Goal: Task Accomplishment & Management: Use online tool/utility

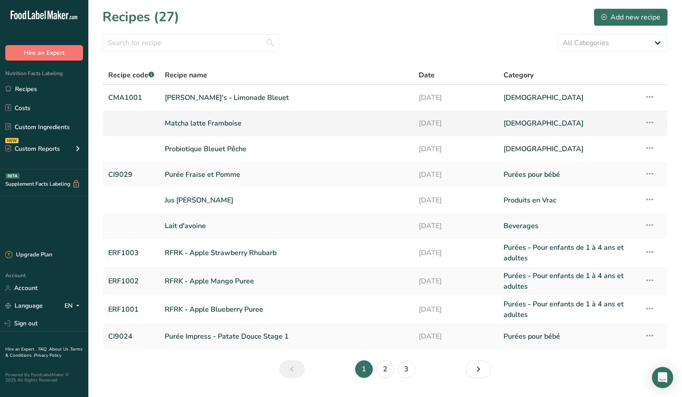
click at [291, 128] on link "Matcha latte Framboise" at bounding box center [286, 123] width 243 height 19
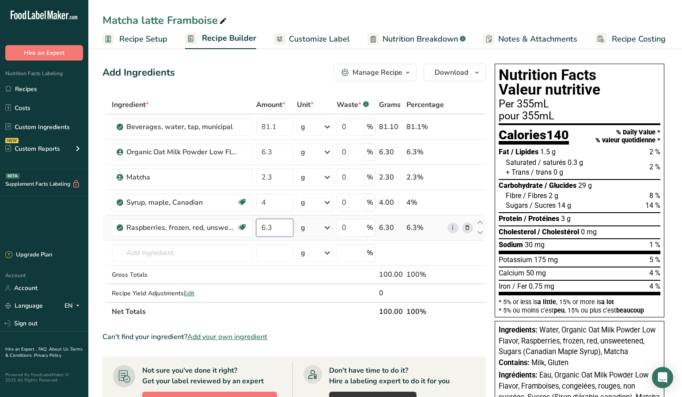
drag, startPoint x: 276, startPoint y: 227, endPoint x: 260, endPoint y: 228, distance: 15.5
click at [260, 228] on input "6.3" at bounding box center [274, 228] width 37 height 18
type input "7"
click at [270, 205] on div "Ingredient * Amount * Unit * Waste * .a-a{fill:#347362;}.b-a{fill:#fff;} Grams …" at bounding box center [295, 207] width 384 height 225
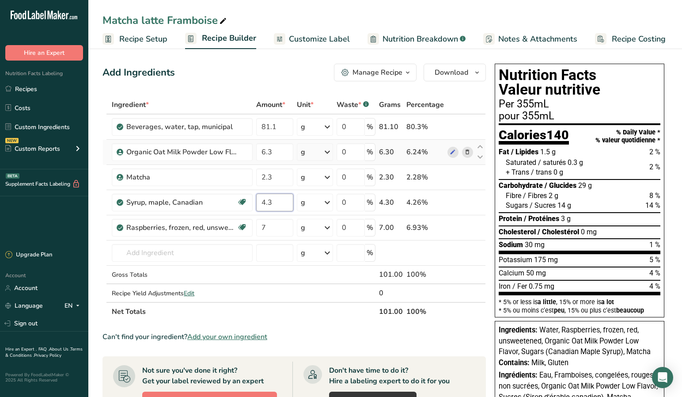
type input "4.3"
click at [278, 141] on div "Ingredient * Amount * Unit * Waste * .a-a{fill:#347362;}.b-a{fill:#fff;} Grams …" at bounding box center [295, 207] width 384 height 225
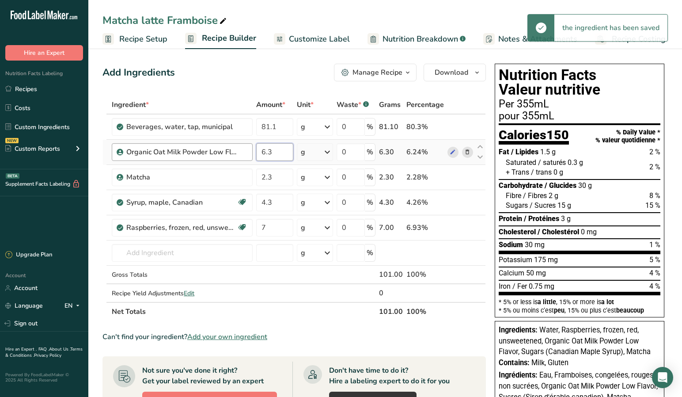
drag, startPoint x: 274, startPoint y: 153, endPoint x: 241, endPoint y: 151, distance: 32.7
click at [241, 151] on tr "Organic Oat Milk Powder Low Flavor 6.3 g Weight Units g kg mg See more Volume U…" at bounding box center [294, 152] width 383 height 25
type input "7"
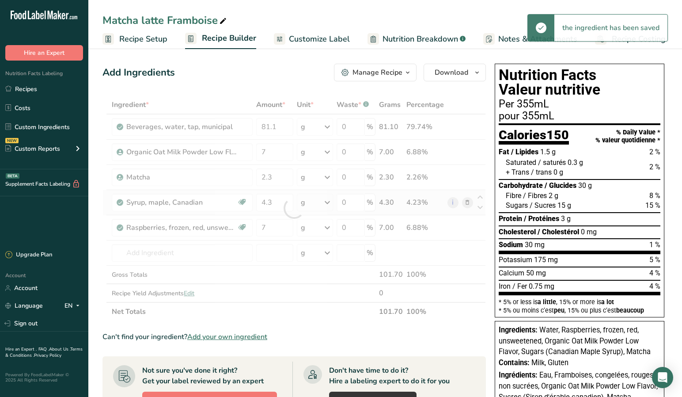
click at [251, 190] on div "Ingredient * Amount * Unit * Waste * .a-a{fill:#347362;}.b-a{fill:#fff;} Grams …" at bounding box center [295, 207] width 384 height 225
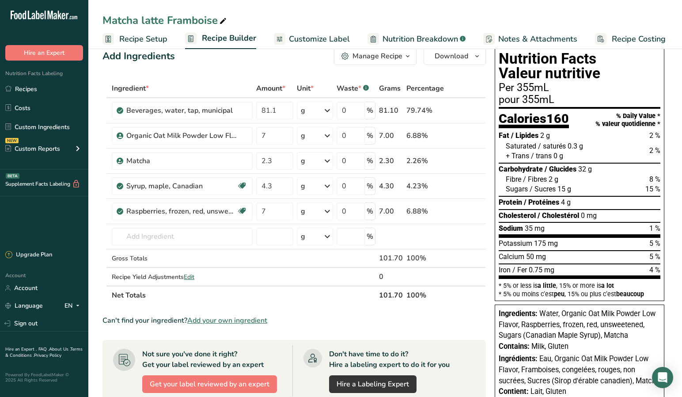
scroll to position [15, 0]
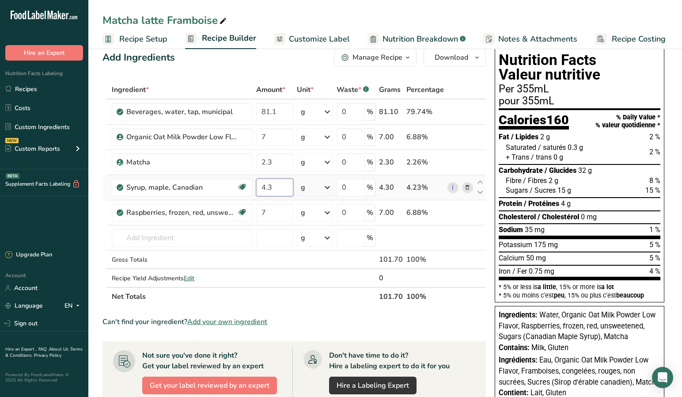
click at [277, 189] on input "4.3" at bounding box center [274, 188] width 37 height 18
type input "4"
click at [284, 307] on section "Ingredient * Amount * Unit * Waste * .a-a{fill:#347362;}.b-a{fill:#fff;} Grams …" at bounding box center [295, 334] width 384 height 509
drag, startPoint x: 277, startPoint y: 167, endPoint x: 274, endPoint y: 170, distance: 4.7
click at [276, 168] on input "2.3" at bounding box center [274, 162] width 37 height 18
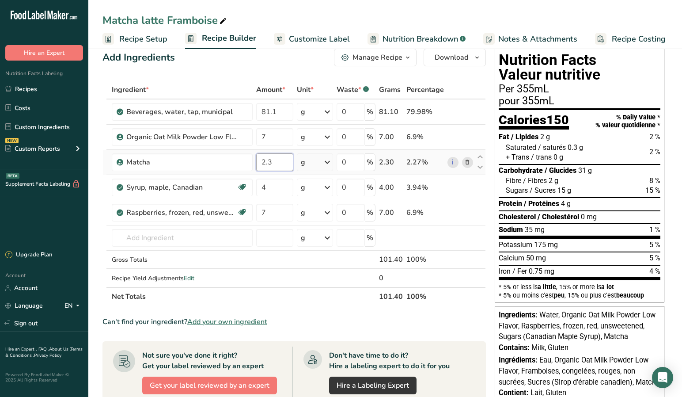
type input "2"
type input "1"
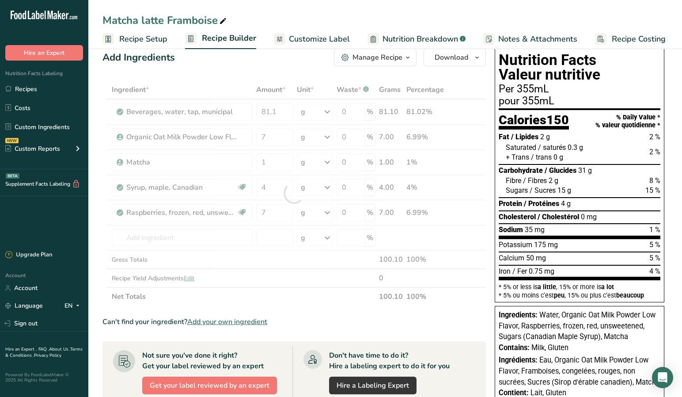
click at [279, 291] on div "Ingredient * Amount * Unit * Waste * .a-a{fill:#347362;}.b-a{fill:#fff;} Grams …" at bounding box center [295, 192] width 384 height 225
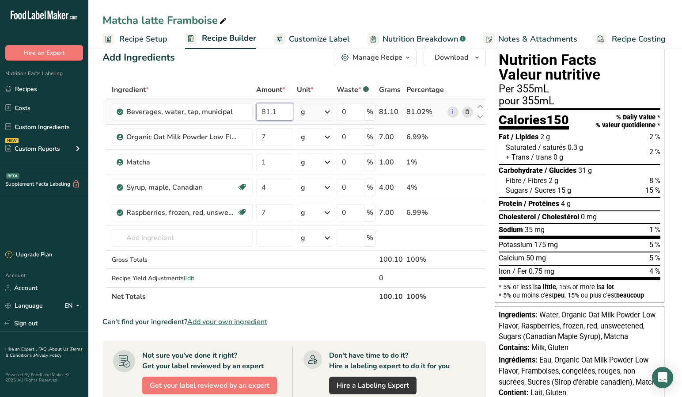
drag, startPoint x: 279, startPoint y: 110, endPoint x: 259, endPoint y: 108, distance: 20.0
click at [261, 109] on input "81.1" at bounding box center [274, 112] width 37 height 18
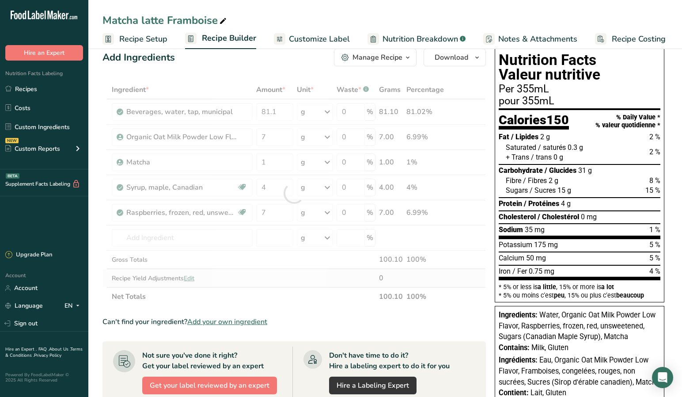
click at [265, 283] on div "Ingredient * Amount * Unit * Waste * .a-a{fill:#347362;}.b-a{fill:#fff;} Grams …" at bounding box center [295, 192] width 384 height 225
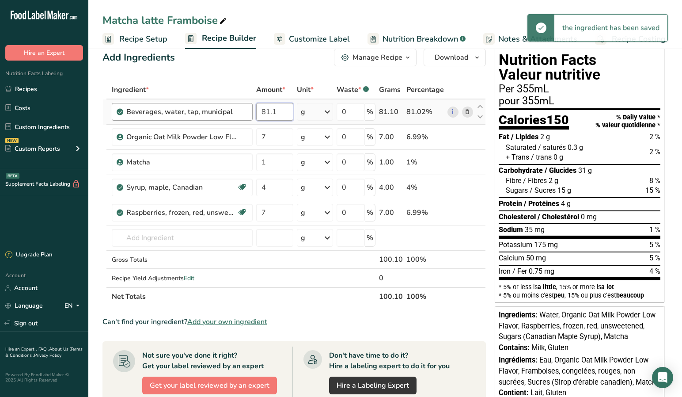
drag, startPoint x: 283, startPoint y: 106, endPoint x: 251, endPoint y: 104, distance: 32.3
click at [251, 104] on tr "Beverages, water, tap, municipal 81.1 g Portions 1 fl oz 1 bottle 8 fl oz 1 lit…" at bounding box center [294, 111] width 383 height 25
click at [272, 107] on input "81.1" at bounding box center [274, 112] width 37 height 18
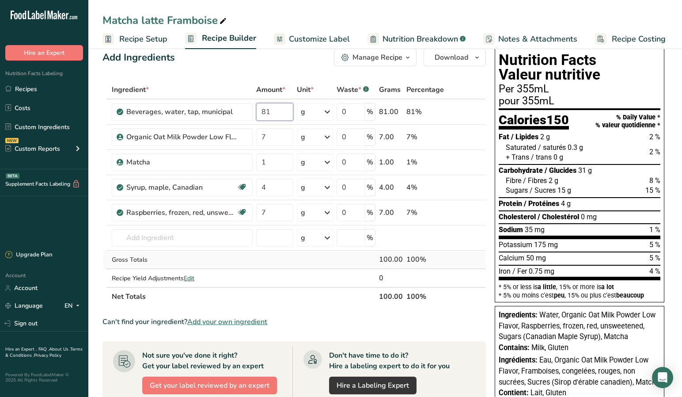
type input "81"
click at [258, 264] on div "Ingredient * Amount * Unit * Waste * .a-a{fill:#347362;}.b-a{fill:#fff;} Grams …" at bounding box center [295, 192] width 384 height 225
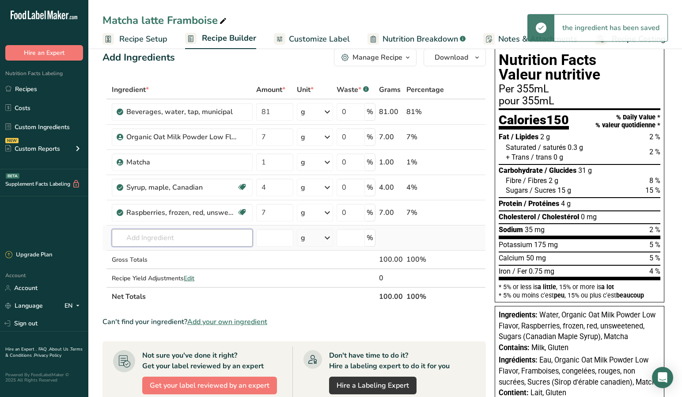
click at [182, 243] on input "text" at bounding box center [182, 238] width 141 height 18
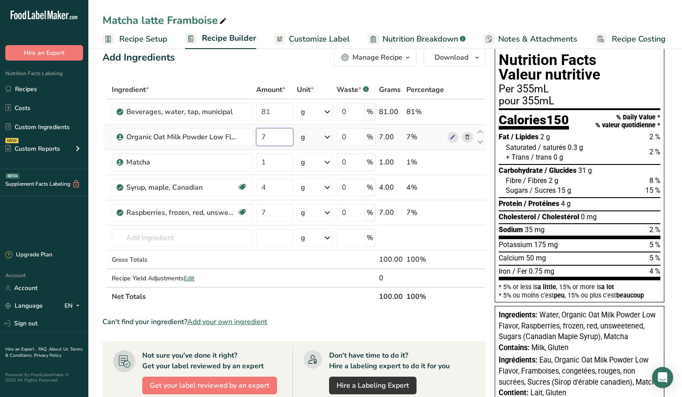
drag, startPoint x: 270, startPoint y: 136, endPoint x: 262, endPoint y: 136, distance: 7.5
click at [262, 136] on input "7" at bounding box center [274, 137] width 37 height 18
type input "6.5"
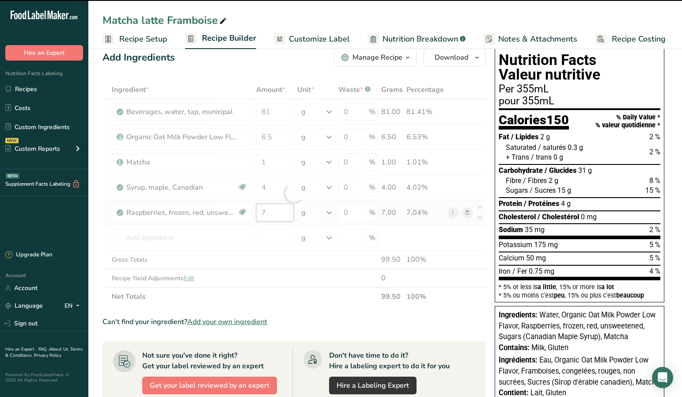
click at [272, 208] on div "Ingredient * Amount * Unit * Waste * .a-a{fill:#347362;}.b-a{fill:#fff;} Grams …" at bounding box center [295, 192] width 384 height 225
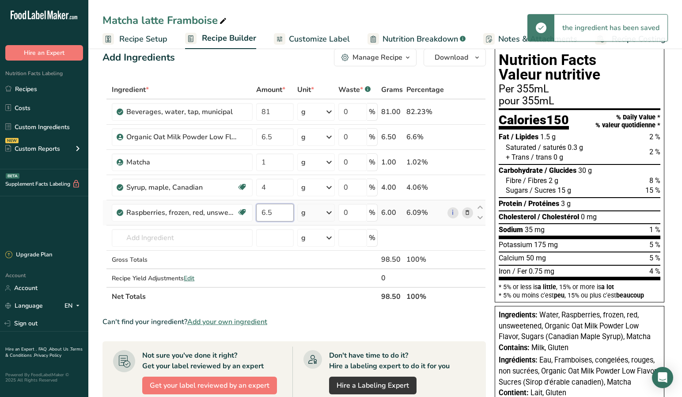
type input "6.5"
click at [218, 236] on div "Ingredient * Amount * Unit * Waste * .a-a{fill:#347362;}.b-a{fill:#fff;} Grams …" at bounding box center [295, 192] width 384 height 225
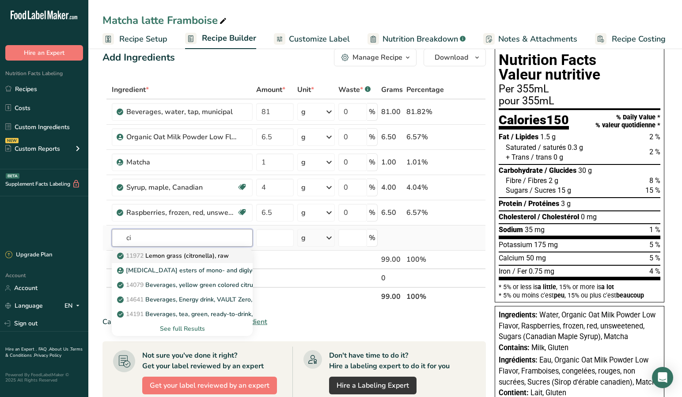
type input "c"
type input "lemon"
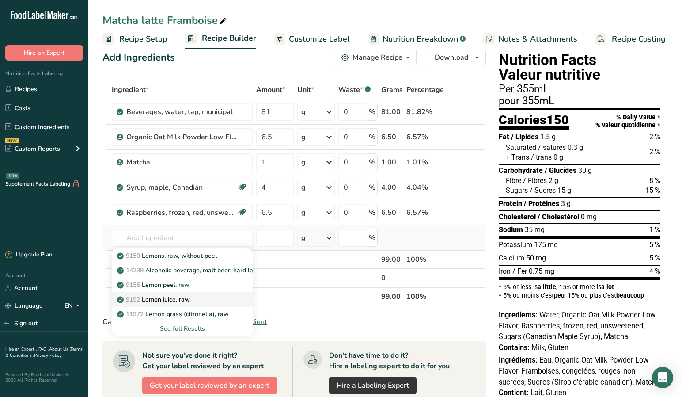
click at [190, 300] on p "9152 Lemon juice, raw" at bounding box center [154, 299] width 71 height 9
type input "Lemon juice, raw"
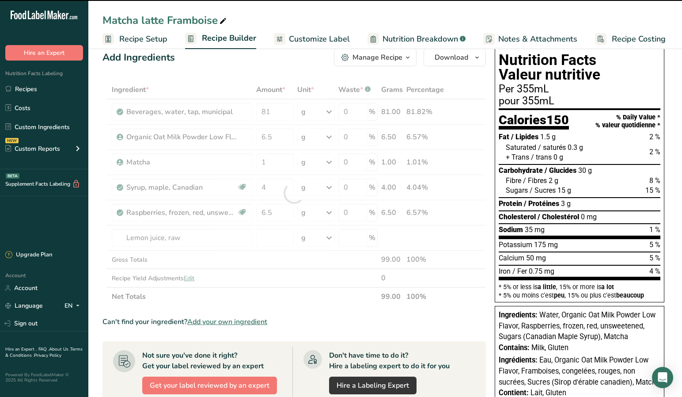
type input "0"
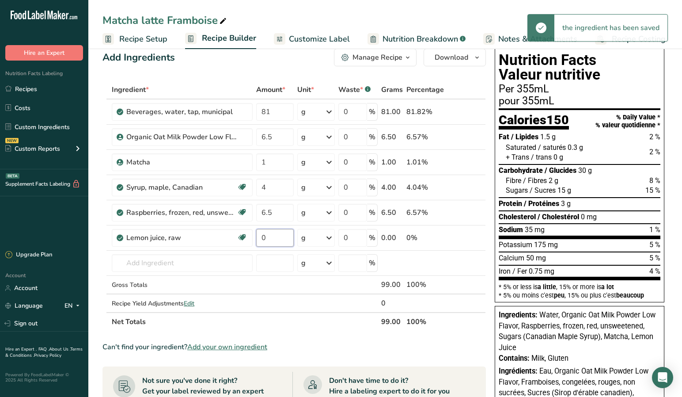
click at [274, 239] on input "0" at bounding box center [275, 238] width 38 height 18
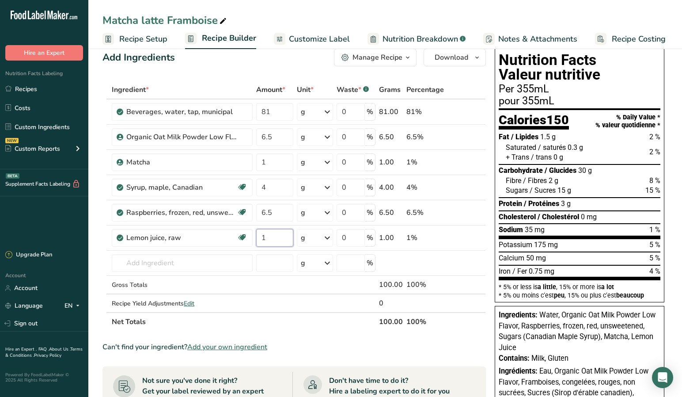
type input "1"
click at [271, 320] on div "Ingredient * Amount * Unit * Waste * .a-a{fill:#347362;}.b-a{fill:#fff;} Grams …" at bounding box center [295, 205] width 384 height 251
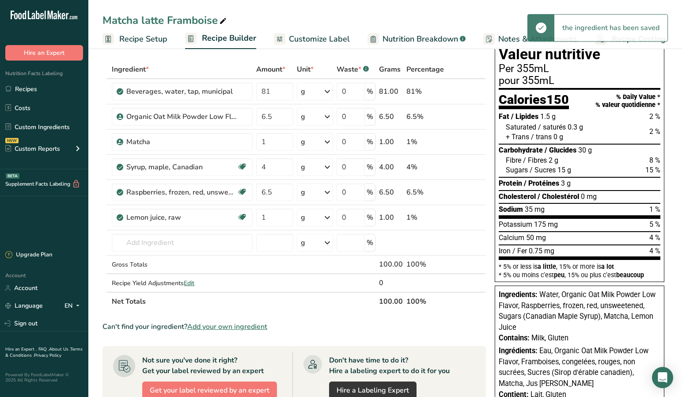
scroll to position [37, 0]
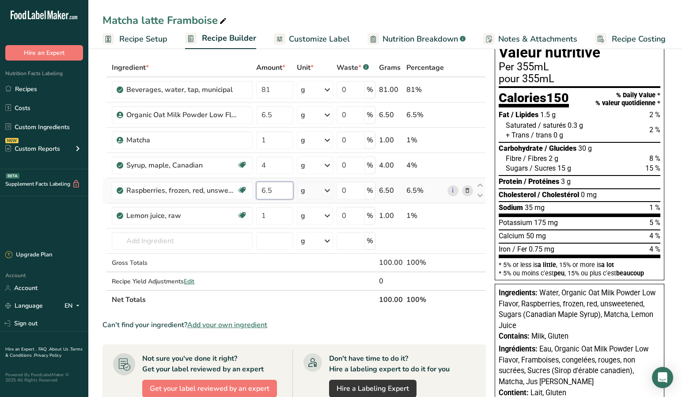
click at [276, 193] on input "6.5" at bounding box center [274, 191] width 37 height 18
type input "6"
click at [273, 111] on div "Ingredient * Amount * Unit * Waste * .a-a{fill:#347362;}.b-a{fill:#fff;} Grams …" at bounding box center [295, 183] width 384 height 251
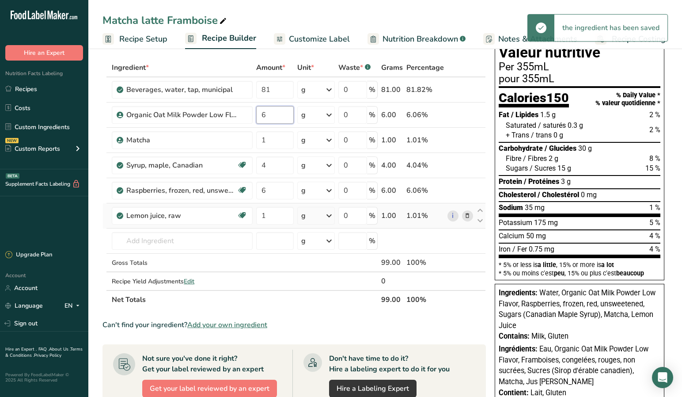
type input "6"
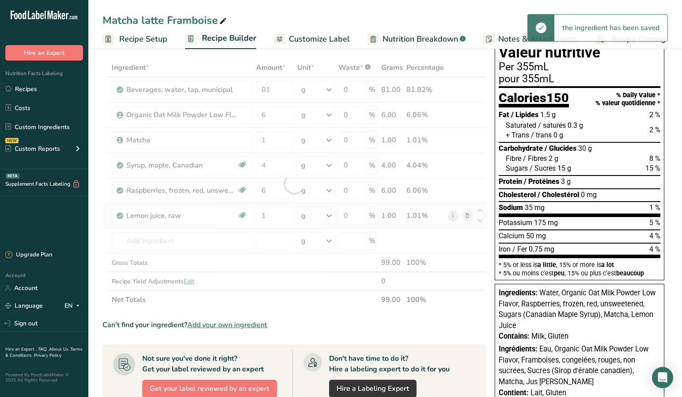
click at [280, 206] on div "Ingredient * Amount * Unit * Waste * .a-a{fill:#347362;}.b-a{fill:#fff;} Grams …" at bounding box center [295, 183] width 384 height 251
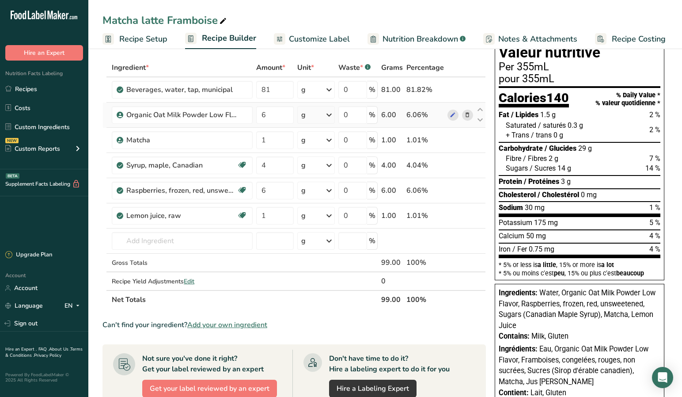
scroll to position [49, 0]
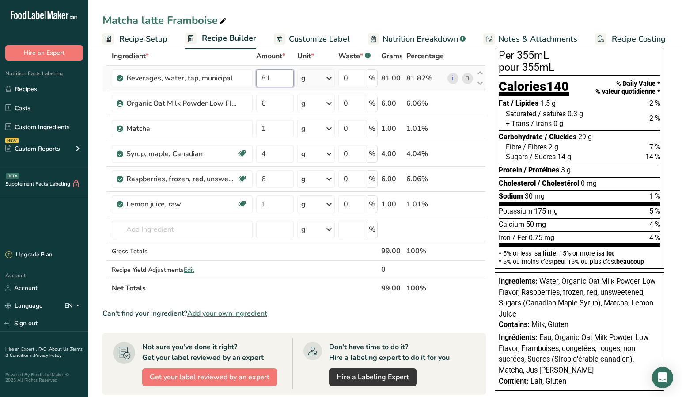
click at [275, 75] on input "81" at bounding box center [275, 78] width 38 height 18
click at [272, 205] on div "Ingredient * Amount * Unit * Waste * .a-a{fill:#347362;}.b-a{fill:#fff;} Grams …" at bounding box center [295, 172] width 384 height 251
drag, startPoint x: 272, startPoint y: 205, endPoint x: 192, endPoint y: 223, distance: 82.0
click at [192, 223] on tbody "Beverages, water, tap, municipal 81 g Portions 1 fl oz 1 bottle 8 fl oz 1 liter…" at bounding box center [294, 172] width 383 height 213
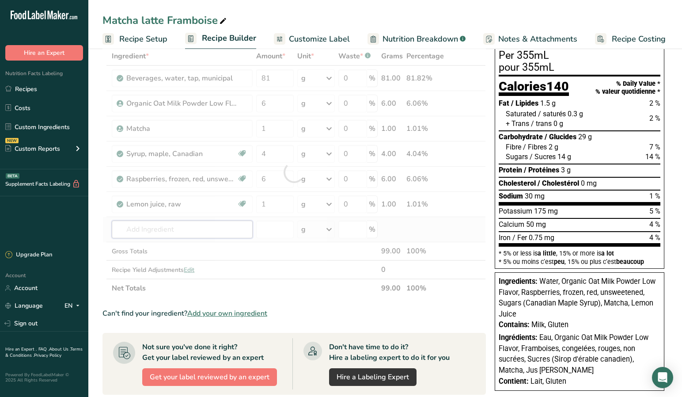
click at [191, 234] on div "Ingredient * Amount * Unit * Waste * .a-a{fill:#347362;}.b-a{fill:#fff;} Grams …" at bounding box center [295, 172] width 384 height 251
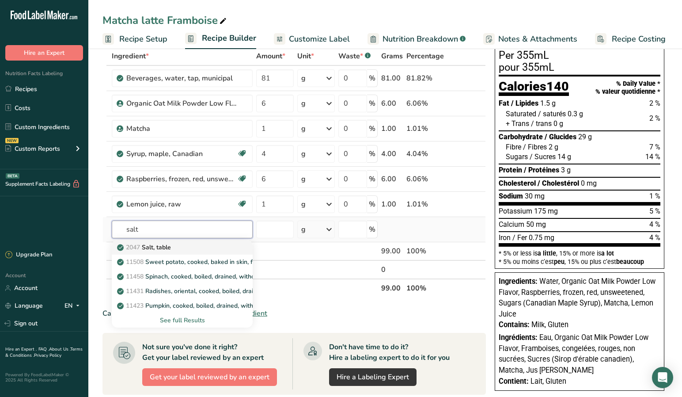
type input "salt"
click at [174, 246] on div "2047 Salt, table" at bounding box center [175, 247] width 113 height 9
type input "Salt, table"
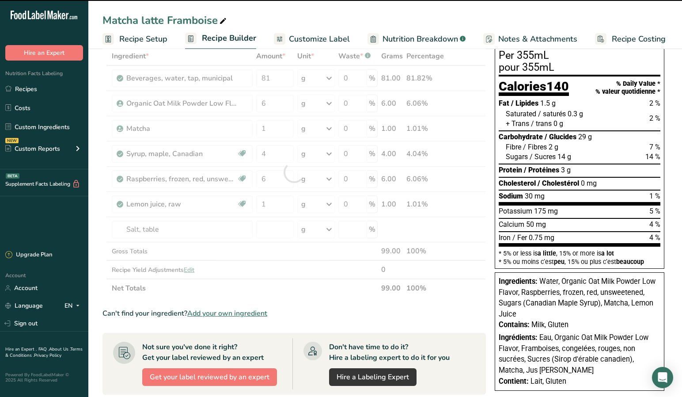
type input "0"
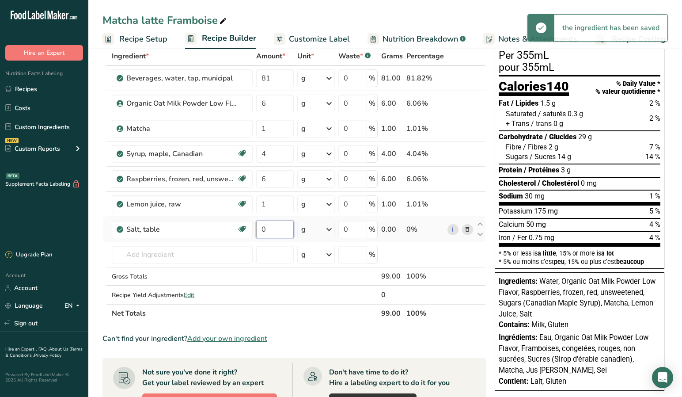
click at [277, 229] on input "0" at bounding box center [275, 229] width 38 height 18
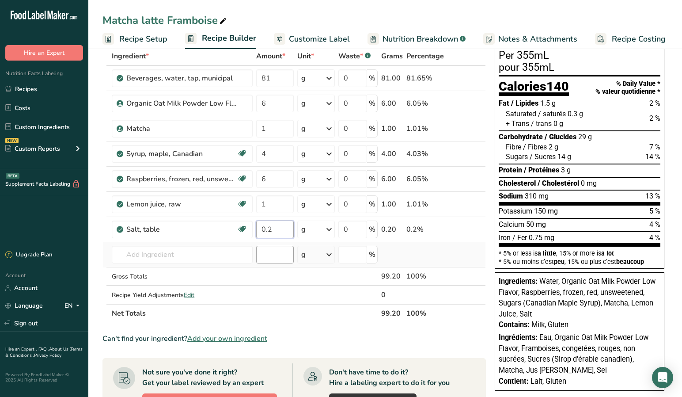
type input "0.2"
click at [275, 262] on div "Ingredient * Amount * Unit * Waste * .a-a{fill:#347362;}.b-a{fill:#fff;} Grams …" at bounding box center [295, 185] width 384 height 276
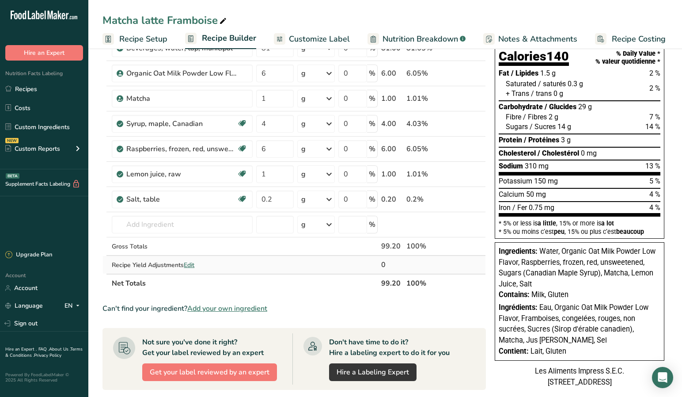
scroll to position [83, 0]
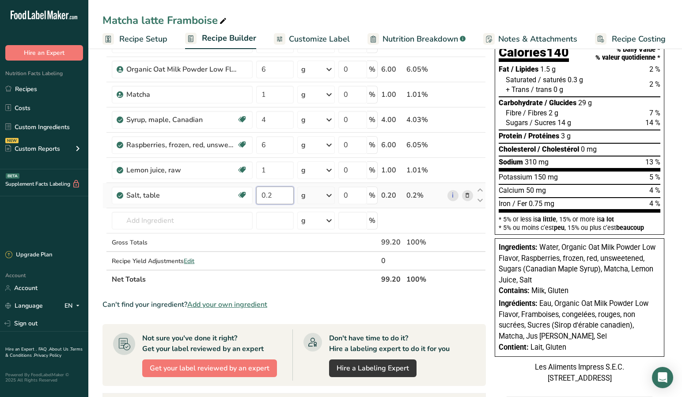
drag, startPoint x: 276, startPoint y: 198, endPoint x: 255, endPoint y: 196, distance: 20.9
click at [255, 196] on td "0.2" at bounding box center [275, 195] width 41 height 25
type input "0"
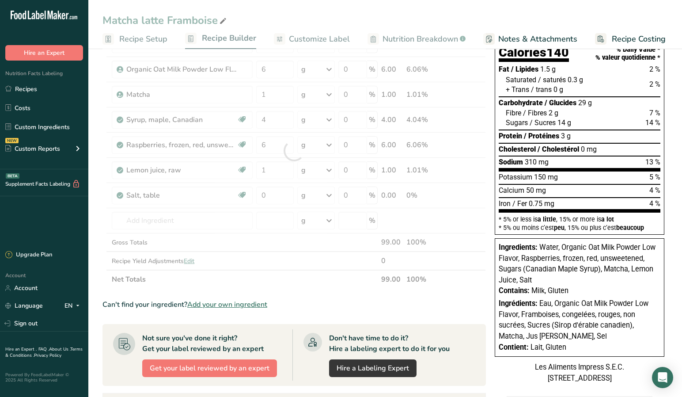
click at [260, 300] on span "Add your own ingredient" at bounding box center [227, 304] width 80 height 11
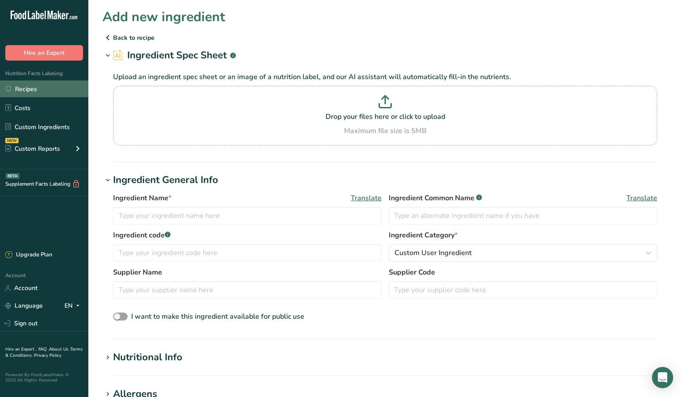
click at [47, 88] on link "Recipes" at bounding box center [44, 88] width 88 height 17
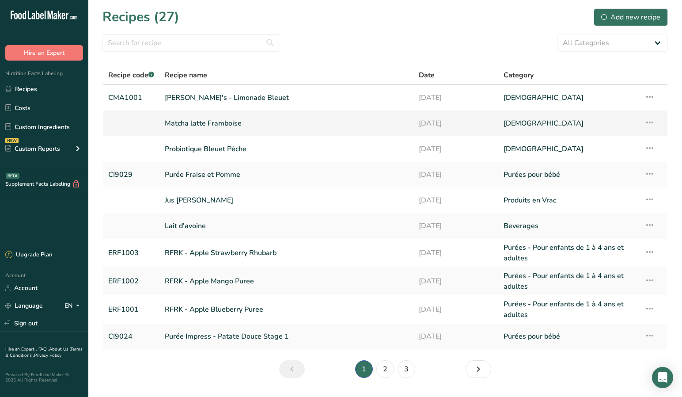
click at [201, 126] on link "Matcha latte Framboise" at bounding box center [286, 123] width 243 height 19
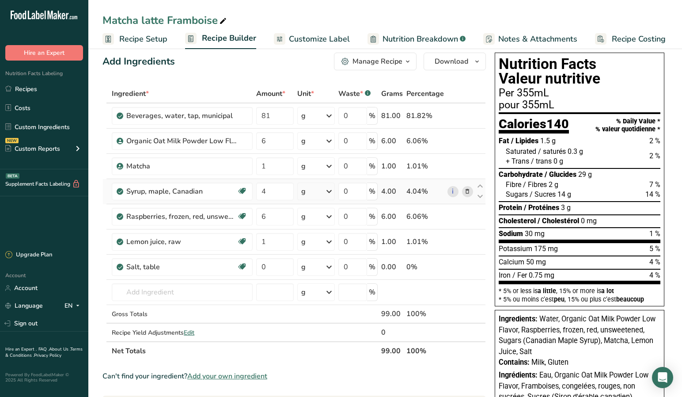
scroll to position [10, 0]
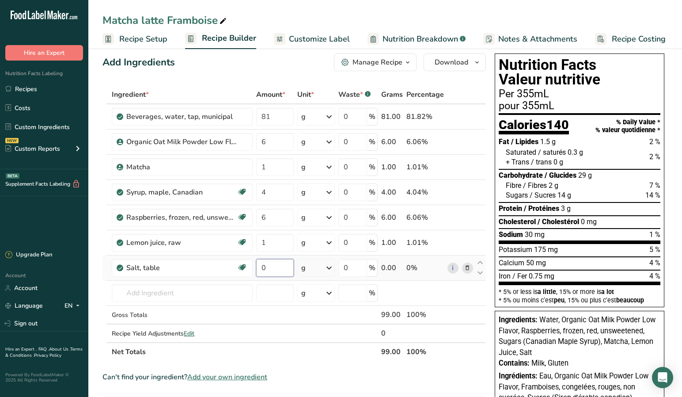
click at [274, 270] on input "0" at bounding box center [275, 268] width 38 height 18
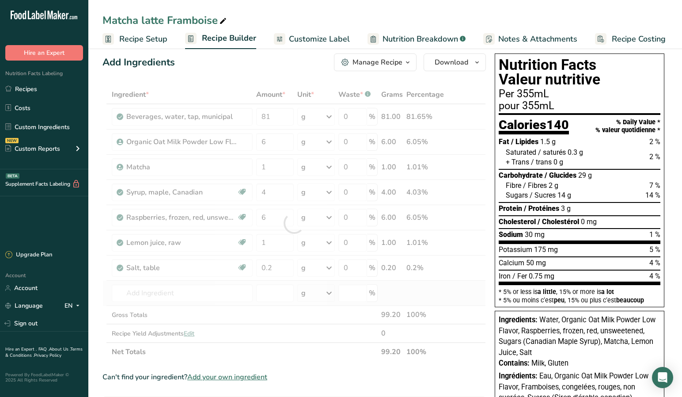
click at [277, 284] on div "Ingredient * Amount * Unit * Waste * .a-a{fill:#347362;}.b-a{fill:#fff;} Grams …" at bounding box center [295, 223] width 384 height 276
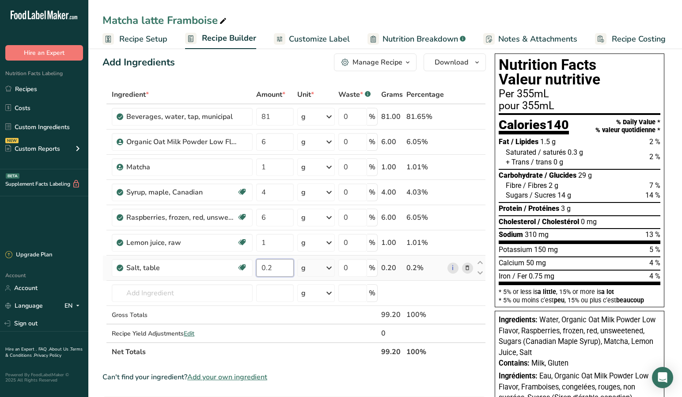
click at [271, 270] on input "0.2" at bounding box center [275, 268] width 38 height 18
type input "0.1"
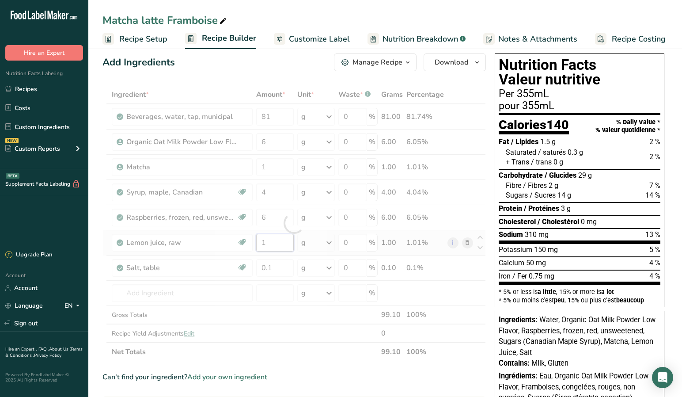
click at [280, 243] on div "Ingredient * Amount * Unit * Waste * .a-a{fill:#347362;}.b-a{fill:#fff;} Grams …" at bounding box center [295, 223] width 384 height 276
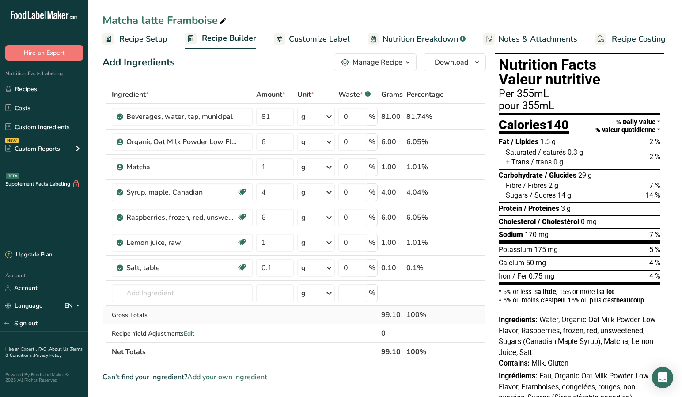
click at [293, 317] on div "Ingredient * Amount * Unit * Waste * .a-a{fill:#347362;}.b-a{fill:#fff;} Grams …" at bounding box center [295, 223] width 384 height 276
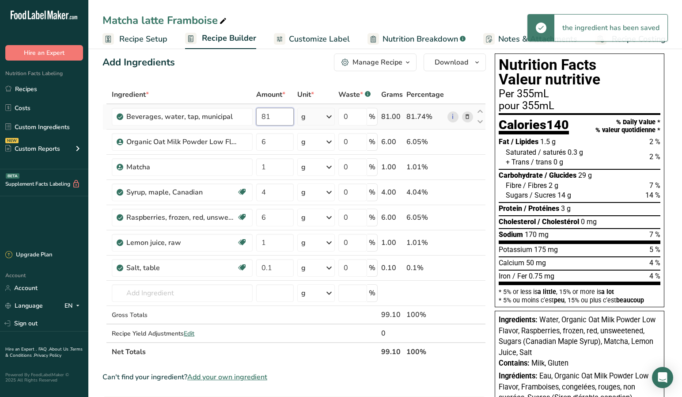
click at [280, 118] on input "81" at bounding box center [275, 117] width 38 height 18
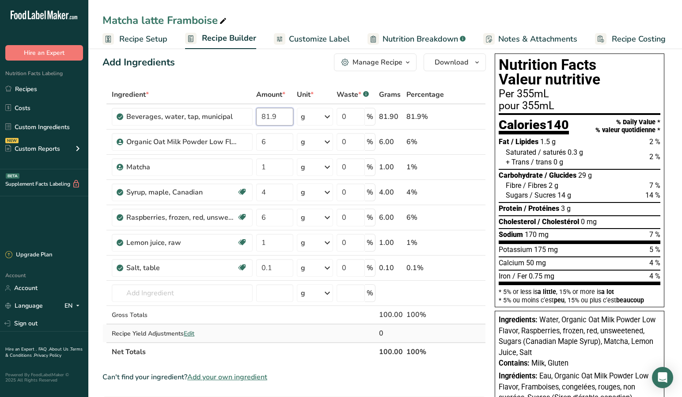
type input "81.9"
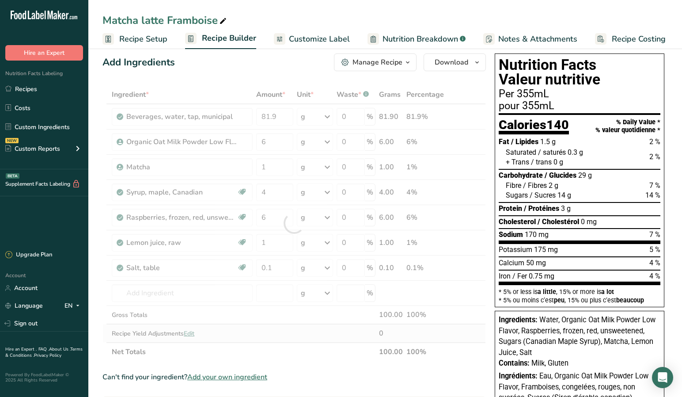
click at [283, 334] on div "Ingredient * Amount * Unit * Waste * .a-a{fill:#347362;}.b-a{fill:#fff;} Grams …" at bounding box center [295, 223] width 384 height 276
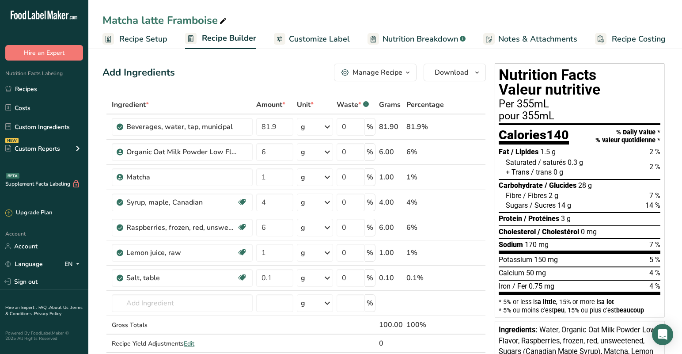
scroll to position [0, 0]
click at [415, 39] on span "Nutrition Breakdown" at bounding box center [421, 39] width 76 height 12
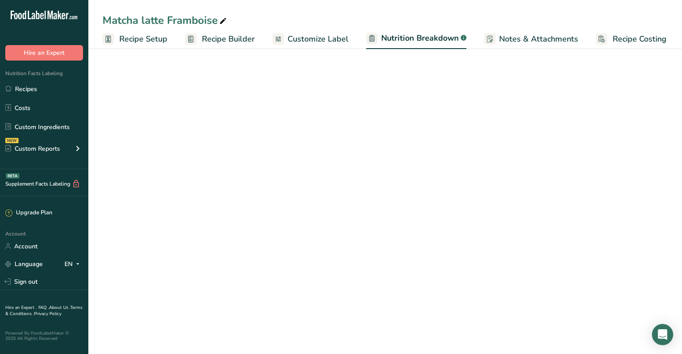
select select "Calories"
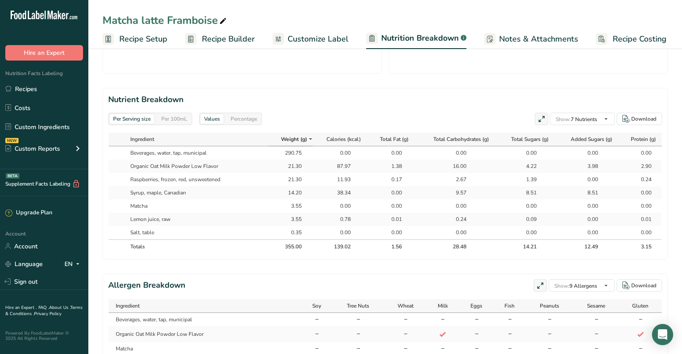
scroll to position [361, 0]
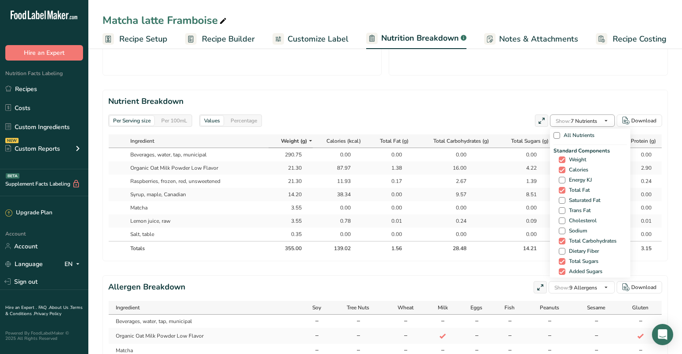
click at [567, 118] on span "Show:" at bounding box center [563, 121] width 15 height 7
click at [554, 133] on span at bounding box center [557, 135] width 7 height 7
click at [554, 133] on input "All Nutrients" at bounding box center [557, 136] width 6 height 6
checkbox input "true"
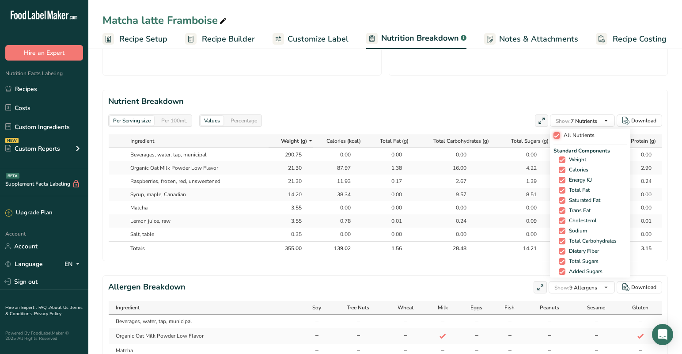
checkbox input "true"
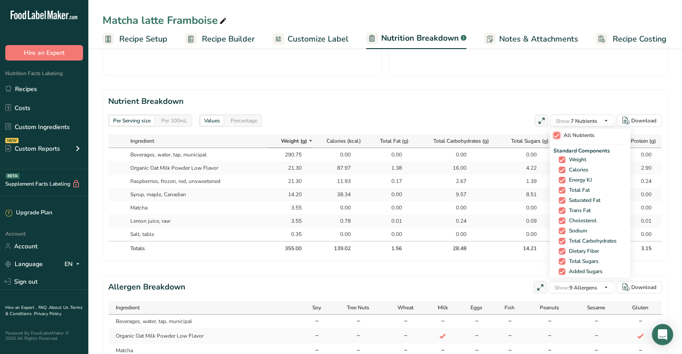
checkbox input "true"
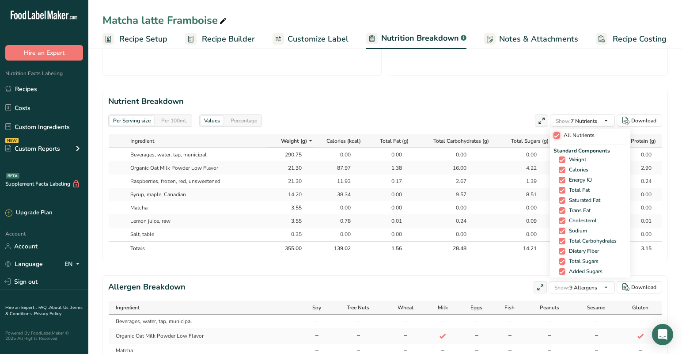
checkbox input "true"
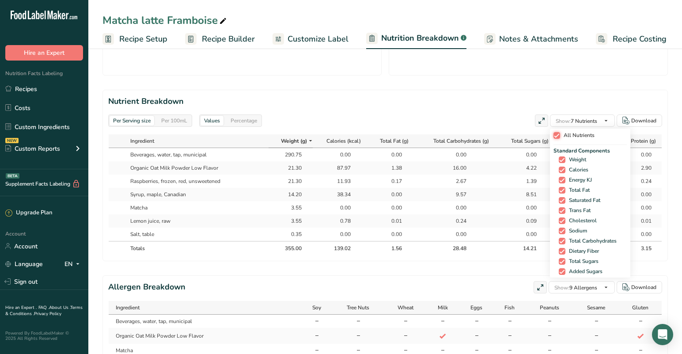
checkbox input "true"
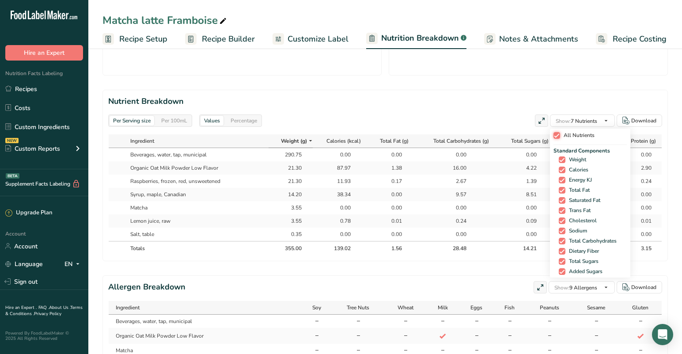
checkbox input "true"
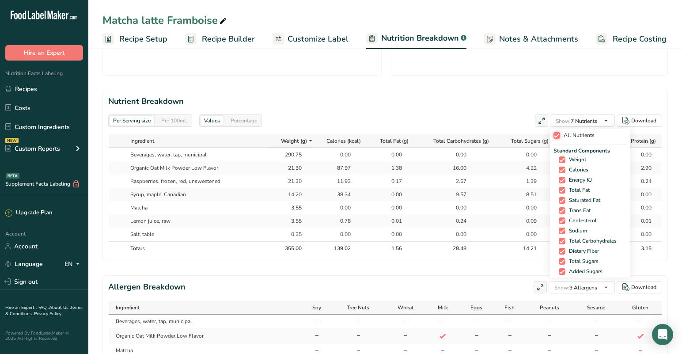
checkbox input "true"
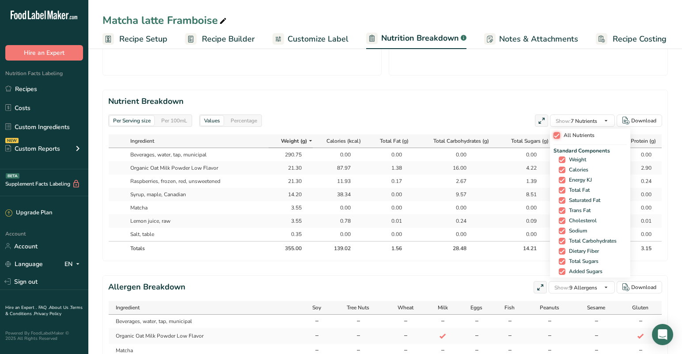
checkbox input "true"
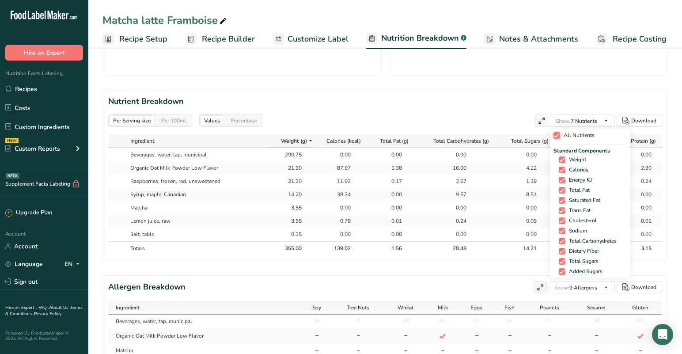
checkbox input "true"
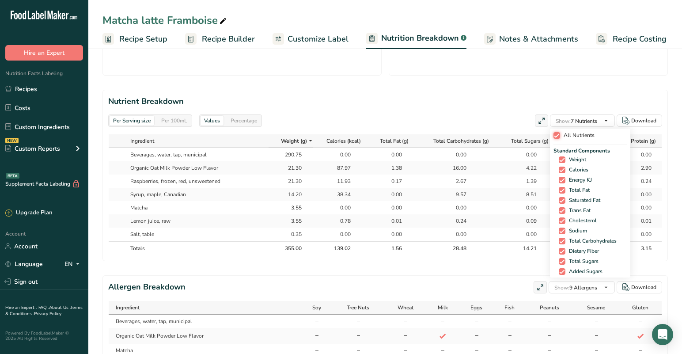
checkbox input "true"
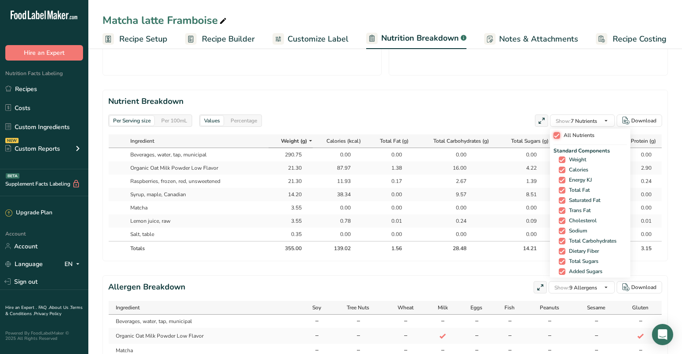
checkbox input "true"
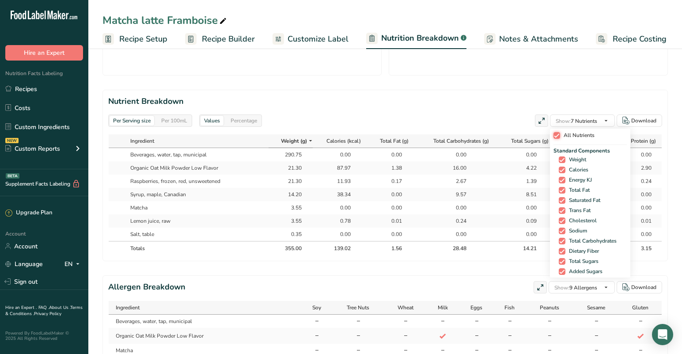
checkbox input "true"
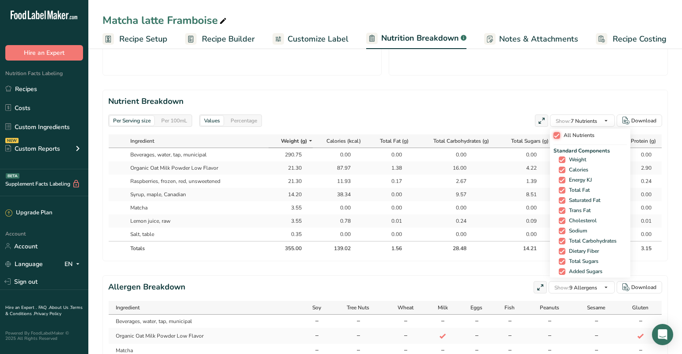
checkbox input "true"
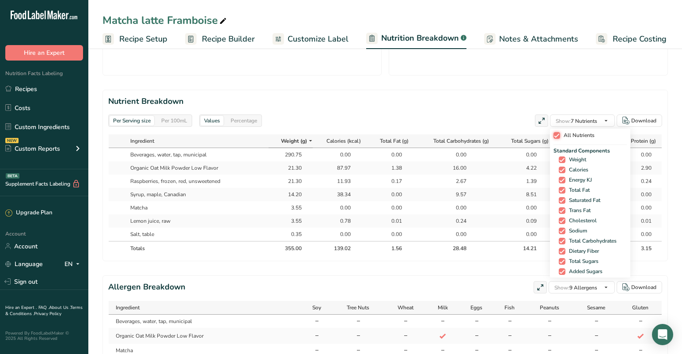
checkbox input "true"
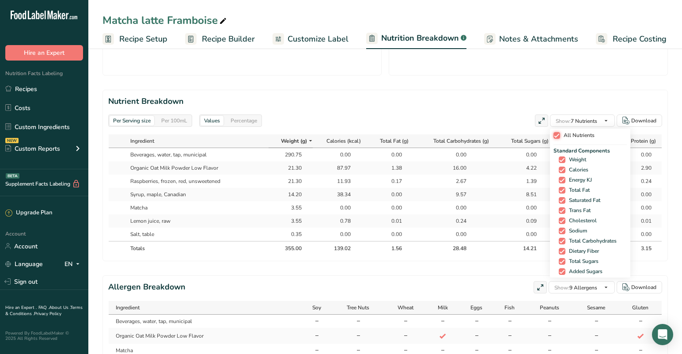
checkbox input "true"
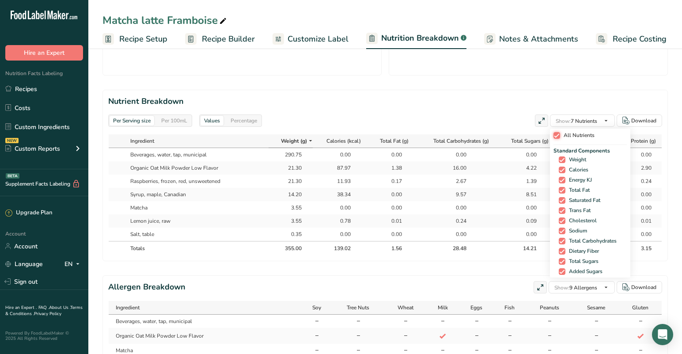
checkbox input "true"
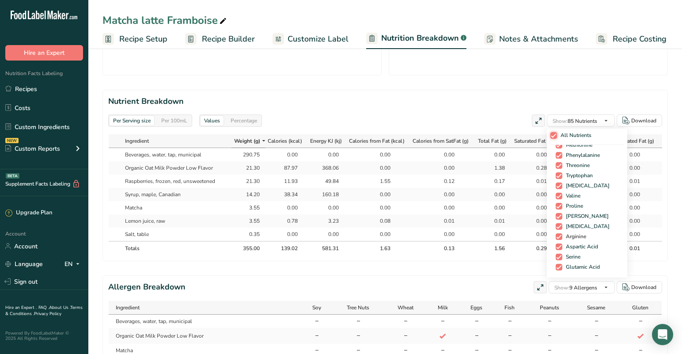
scroll to position [759, 0]
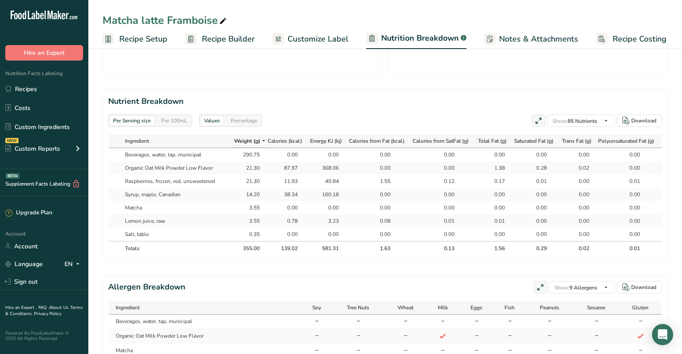
click at [429, 109] on section "Nutrient Breakdown Per Serving size Per 100mL Values Percentage Show: 85 Nutrie…" at bounding box center [386, 175] width 566 height 171
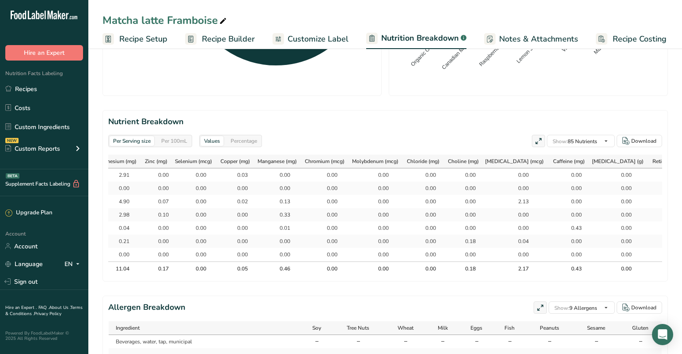
scroll to position [0, 2671]
drag, startPoint x: 376, startPoint y: 267, endPoint x: 365, endPoint y: 268, distance: 11.1
click at [559, 268] on div "0.43" at bounding box center [570, 269] width 22 height 8
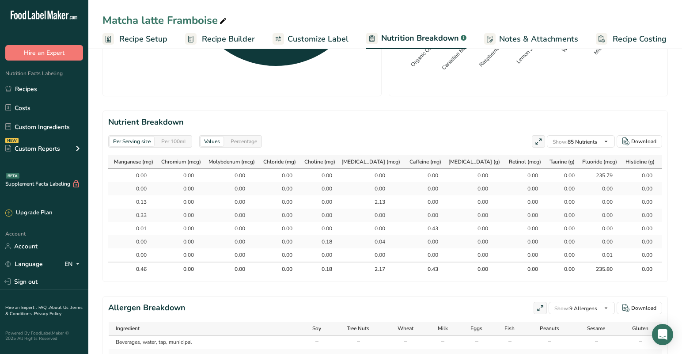
scroll to position [0, 2805]
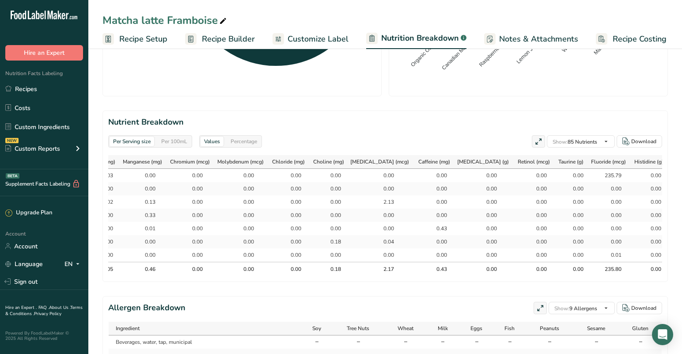
drag, startPoint x: 241, startPoint y: 230, endPoint x: 226, endPoint y: 232, distance: 15.1
click at [425, 232] on div "0.43" at bounding box center [436, 228] width 22 height 8
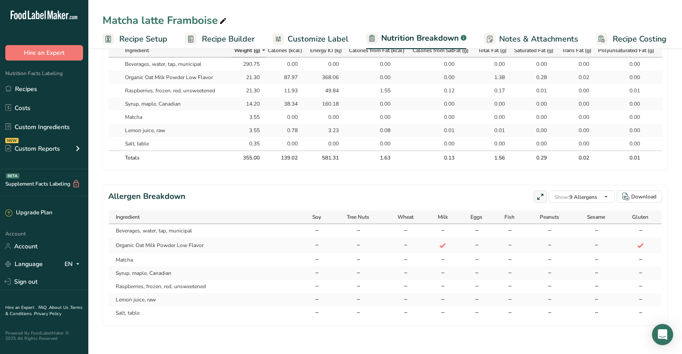
scroll to position [452, 0]
